Goal: Navigation & Orientation: Find specific page/section

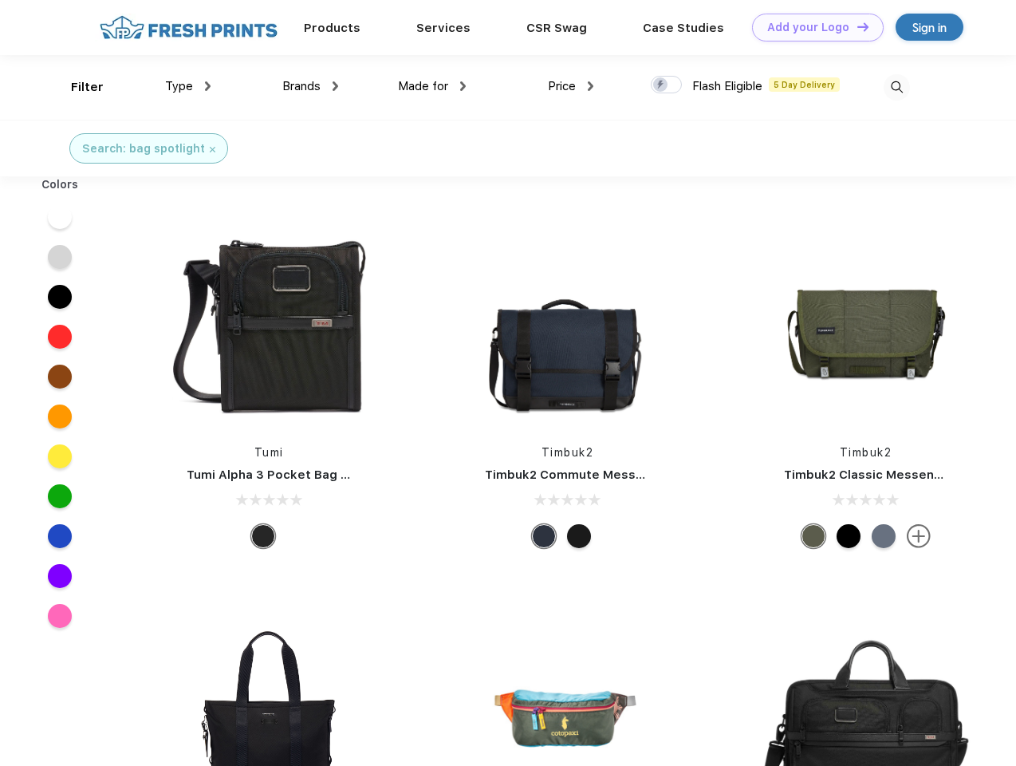
click at [812, 27] on link "Add your Logo Design Tool" at bounding box center [818, 28] width 132 height 28
click at [0, 0] on div "Design Tool" at bounding box center [0, 0] width 0 height 0
click at [856, 26] on link "Add your Logo Design Tool" at bounding box center [818, 28] width 132 height 28
click at [77, 87] on div "Filter" at bounding box center [87, 87] width 33 height 18
click at [188, 86] on span "Type" at bounding box center [179, 86] width 28 height 14
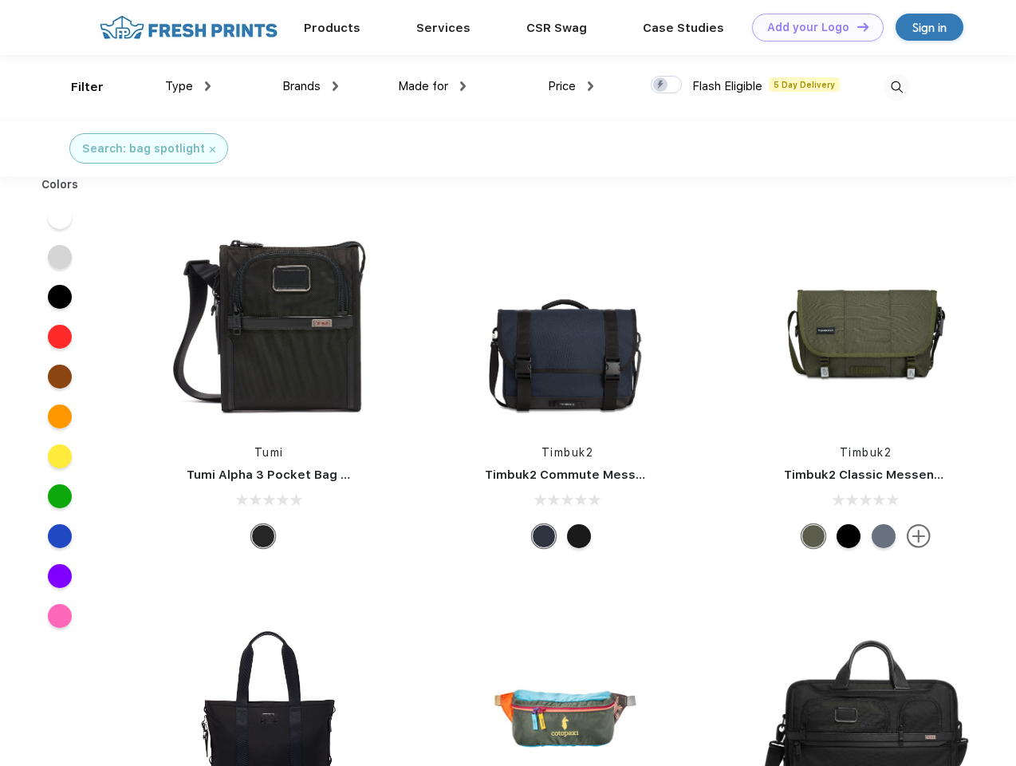
click at [310, 86] on span "Brands" at bounding box center [301, 86] width 38 height 14
click at [432, 86] on span "Made for" at bounding box center [423, 86] width 50 height 14
click at [571, 86] on span "Price" at bounding box center [562, 86] width 28 height 14
click at [667, 85] on div at bounding box center [666, 85] width 31 height 18
click at [661, 85] on input "checkbox" at bounding box center [656, 80] width 10 height 10
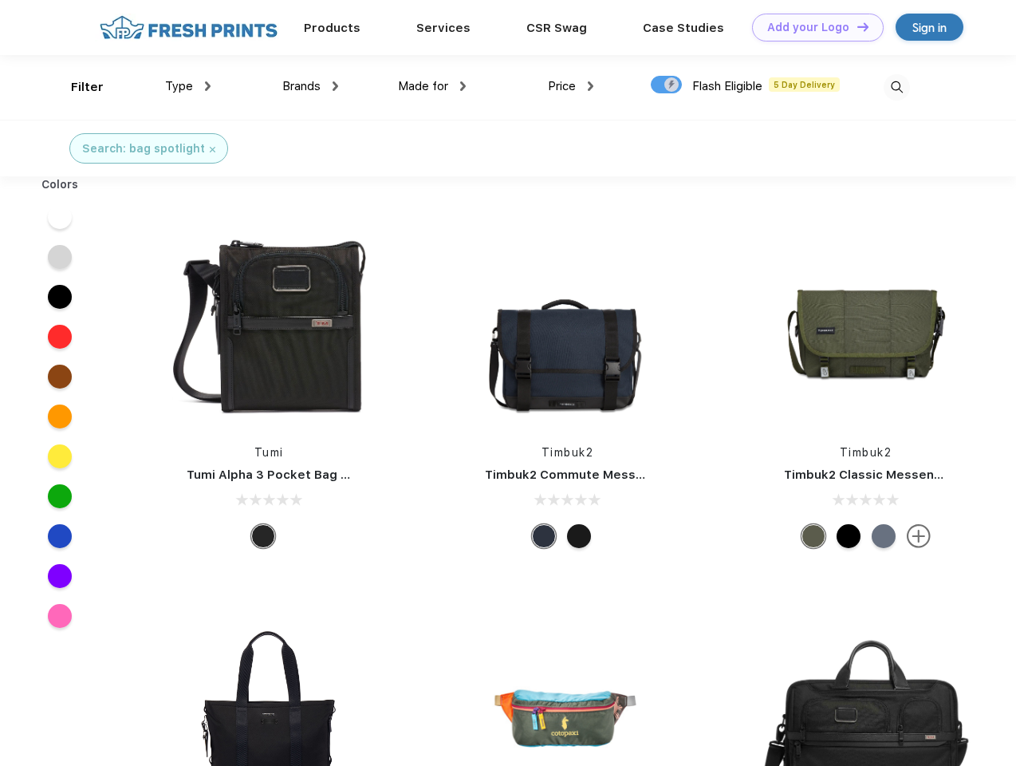
click at [897, 87] on img at bounding box center [897, 87] width 26 height 26
